Goal: Information Seeking & Learning: Learn about a topic

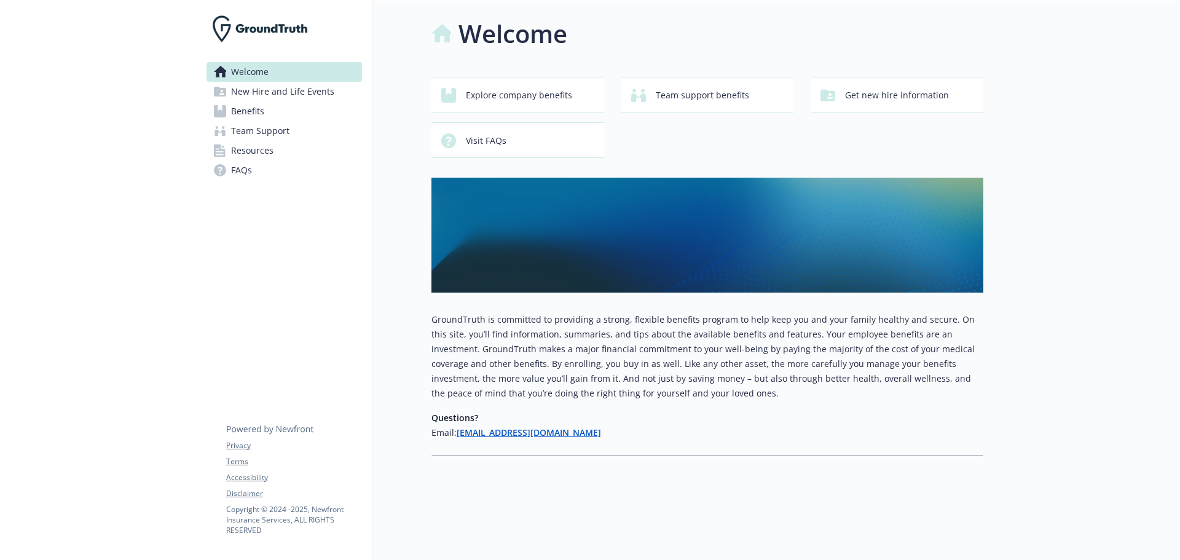
click at [244, 108] on span "Benefits" at bounding box center [247, 111] width 33 height 20
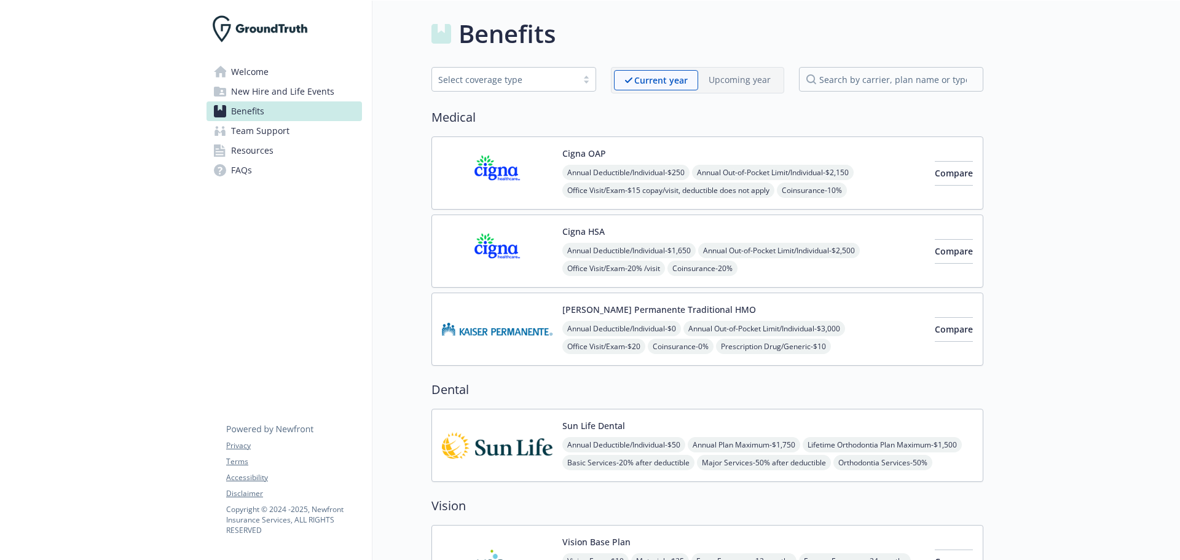
click at [599, 230] on button "Cigna HSA" at bounding box center [583, 231] width 42 height 13
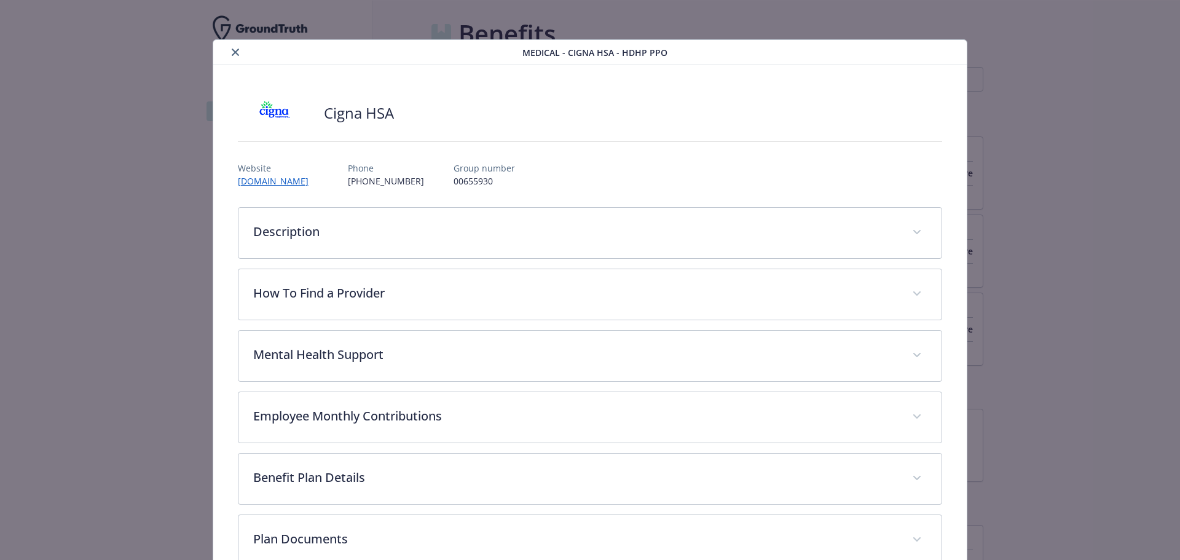
scroll to position [37, 0]
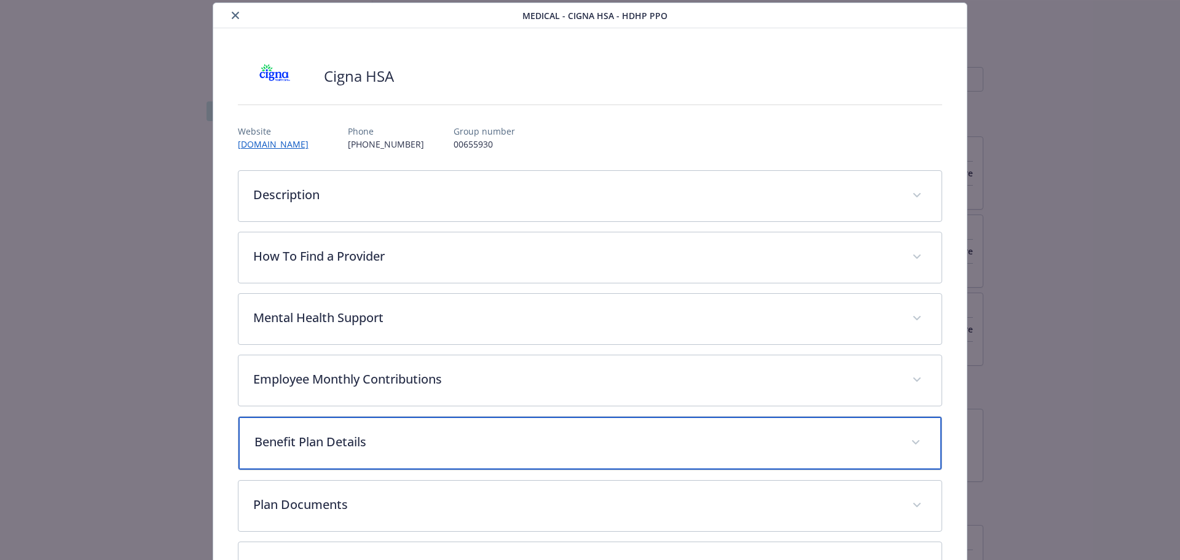
click at [360, 445] on p "Benefit Plan Details" at bounding box center [575, 442] width 642 height 18
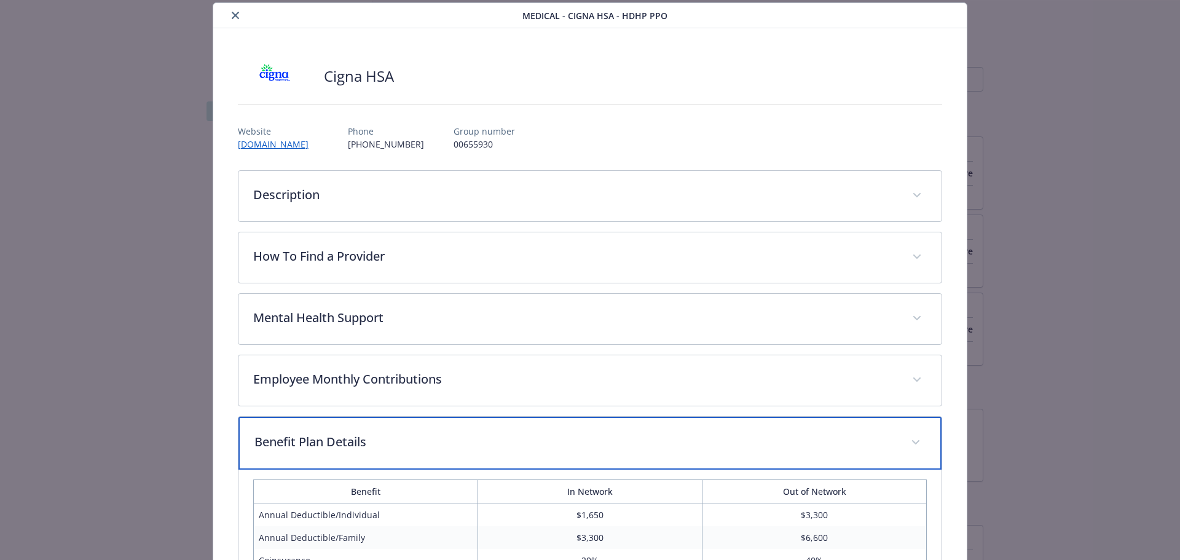
click at [360, 445] on p "Benefit Plan Details" at bounding box center [575, 442] width 642 height 18
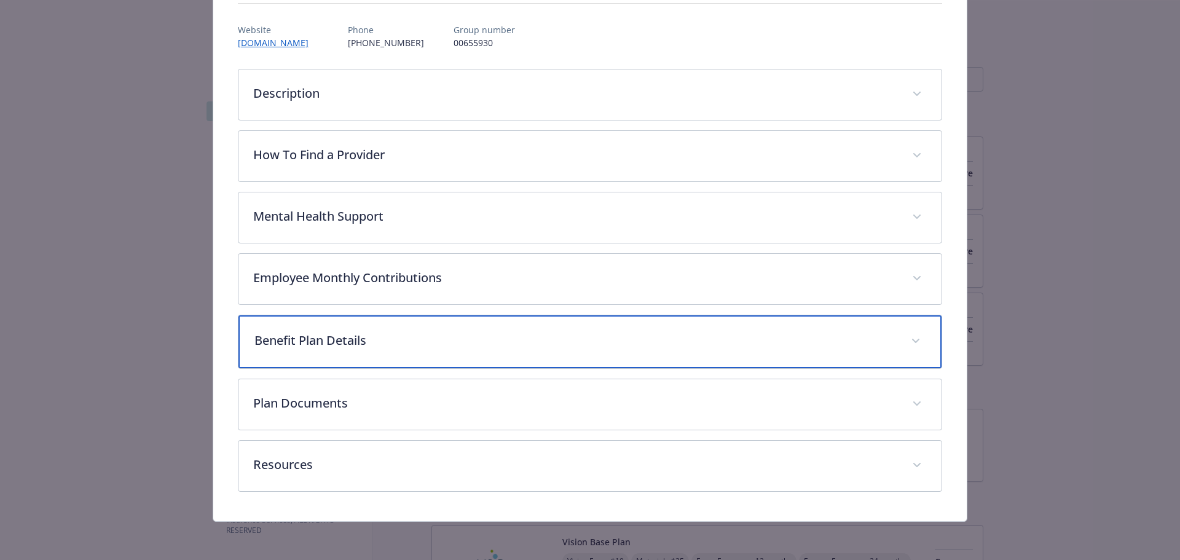
scroll to position [140, 0]
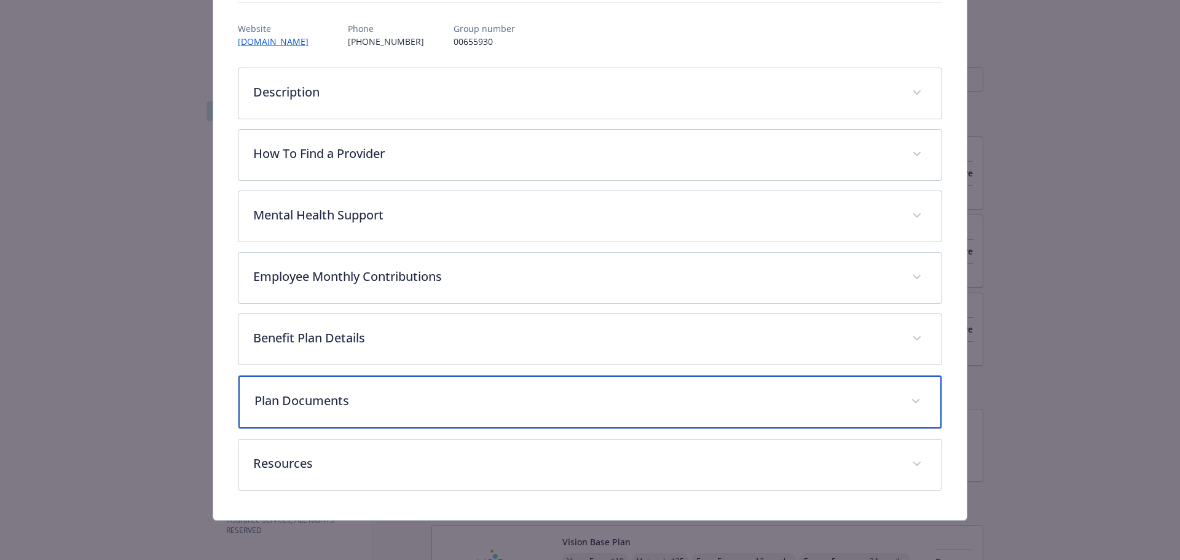
click at [356, 398] on p "Plan Documents" at bounding box center [575, 401] width 642 height 18
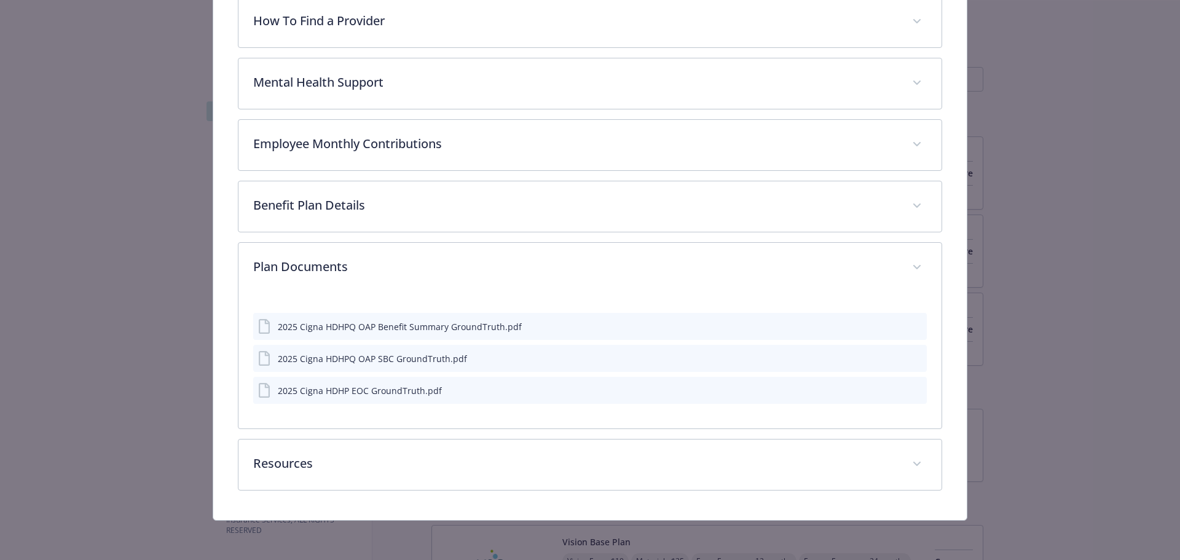
scroll to position [272, 0]
click at [404, 328] on div "2025 Cigna HDHPQ OAP Benefit Summary GroundTruth.pdf" at bounding box center [400, 326] width 244 height 13
click at [910, 328] on icon "preview file" at bounding box center [915, 325] width 11 height 9
